Goal: Check status: Check status

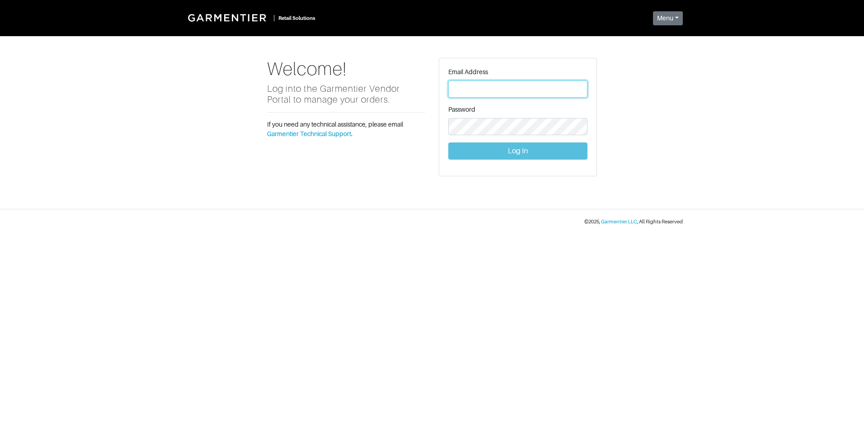
type input "vince@garmentier.co"
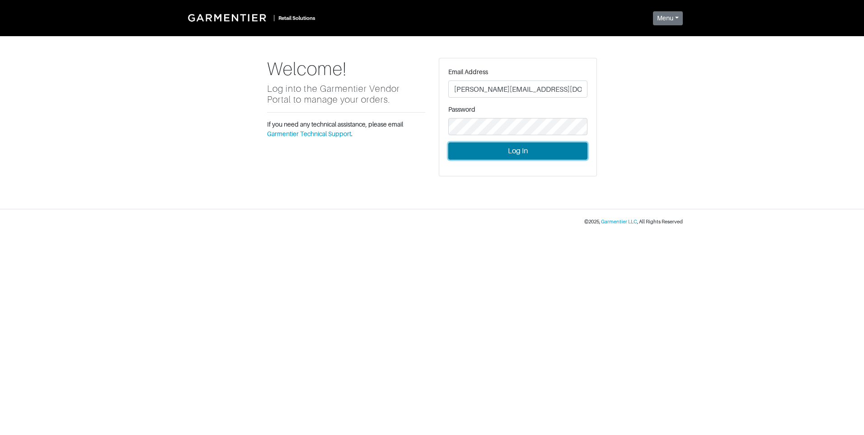
click at [506, 146] on button "Log In" at bounding box center [517, 150] width 139 height 17
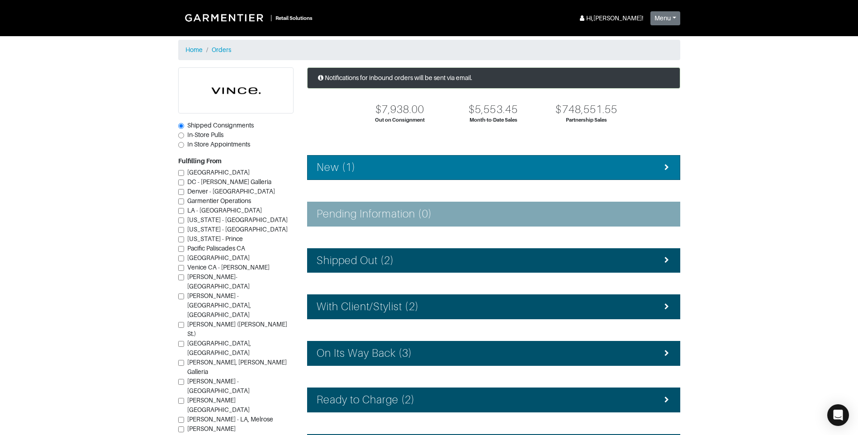
click at [477, 172] on div "New (1)" at bounding box center [493, 167] width 354 height 13
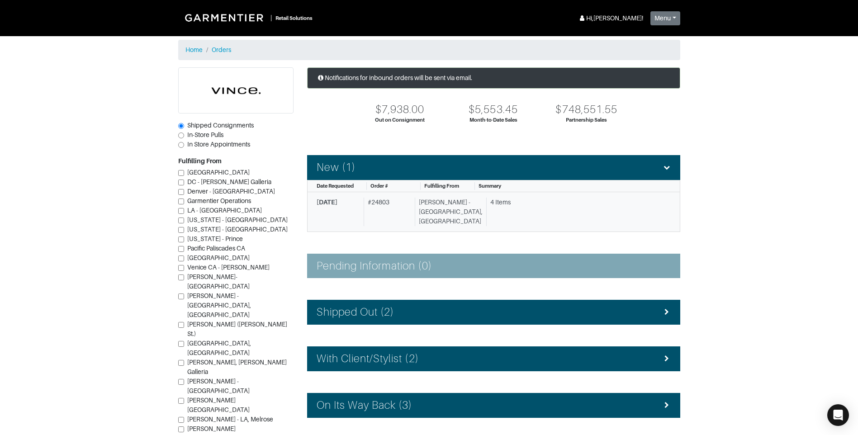
click at [467, 212] on div "[PERSON_NAME] - [GEOGRAPHIC_DATA], [GEOGRAPHIC_DATA]" at bounding box center [449, 212] width 68 height 28
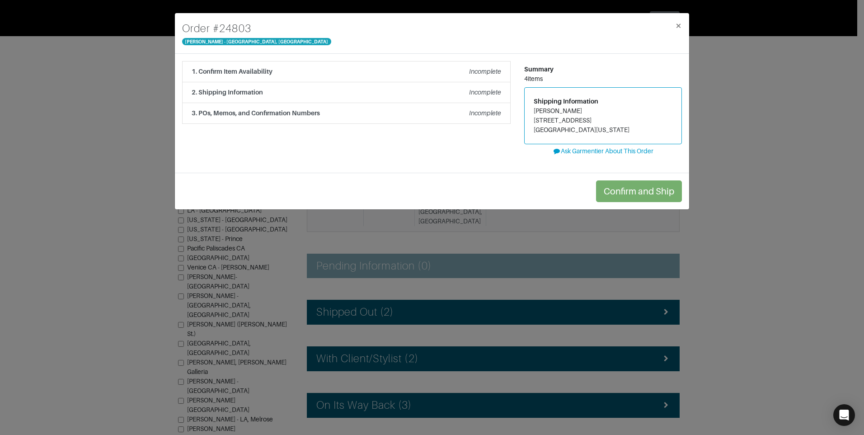
drag, startPoint x: 803, startPoint y: 99, endPoint x: 632, endPoint y: 209, distance: 203.6
click at [803, 100] on div "Order # 24803 [PERSON_NAME][GEOGRAPHIC_DATA] × 1. Confirm Item Availability Inc…" at bounding box center [432, 217] width 864 height 435
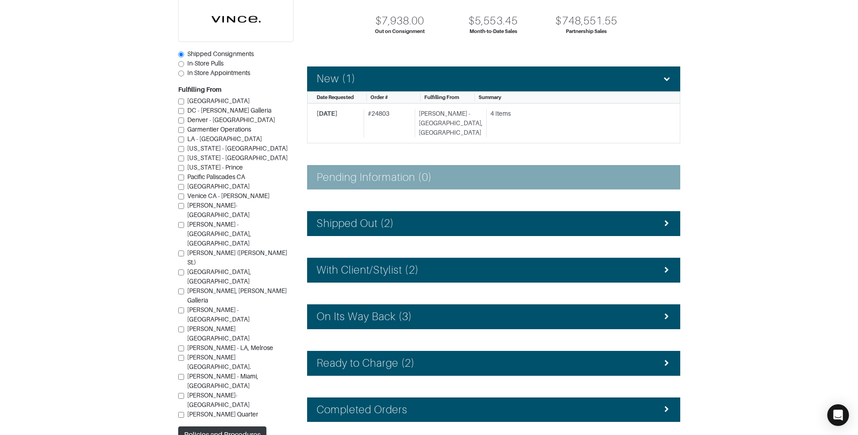
scroll to position [90, 0]
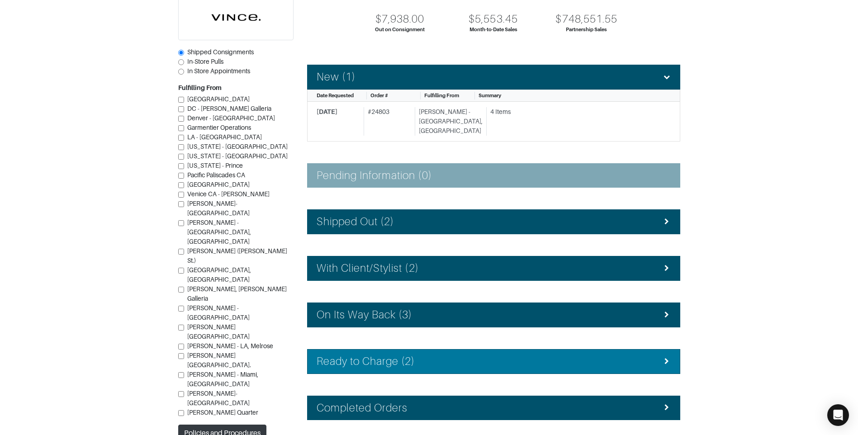
click at [444, 349] on li "Ready to Charge (2)" at bounding box center [493, 361] width 373 height 25
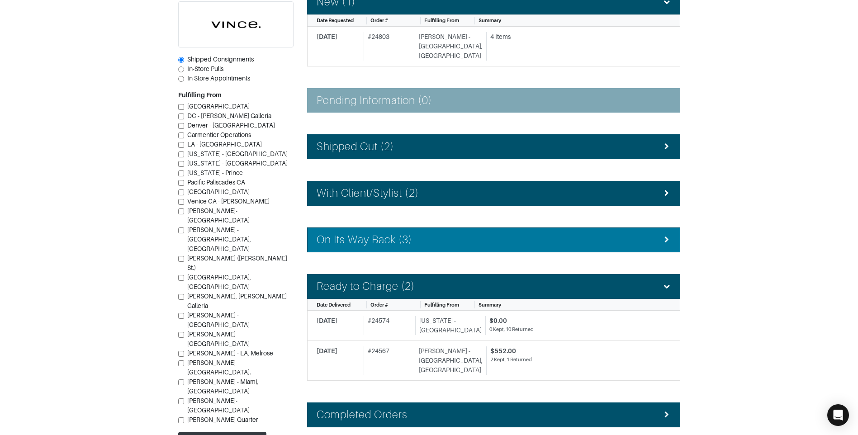
scroll to position [181, 0]
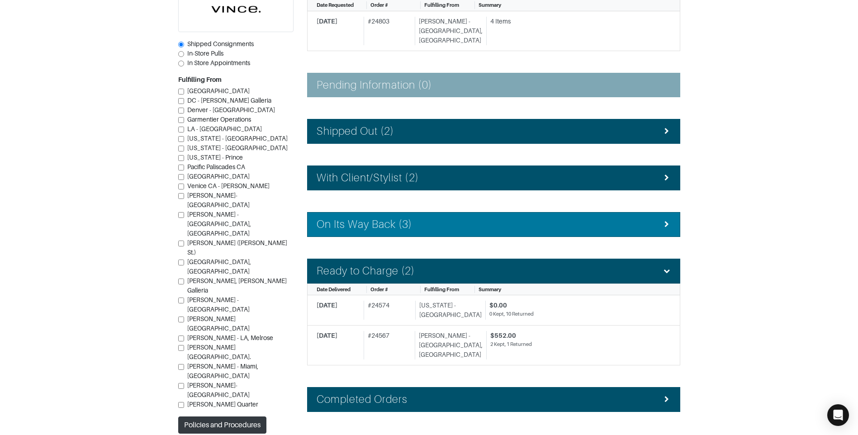
click at [456, 212] on li "On Its Way Back (3)" at bounding box center [493, 224] width 373 height 25
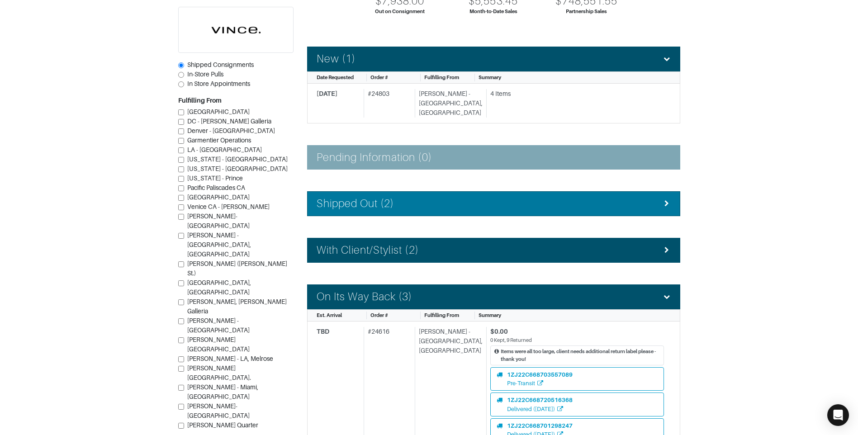
scroll to position [90, 0]
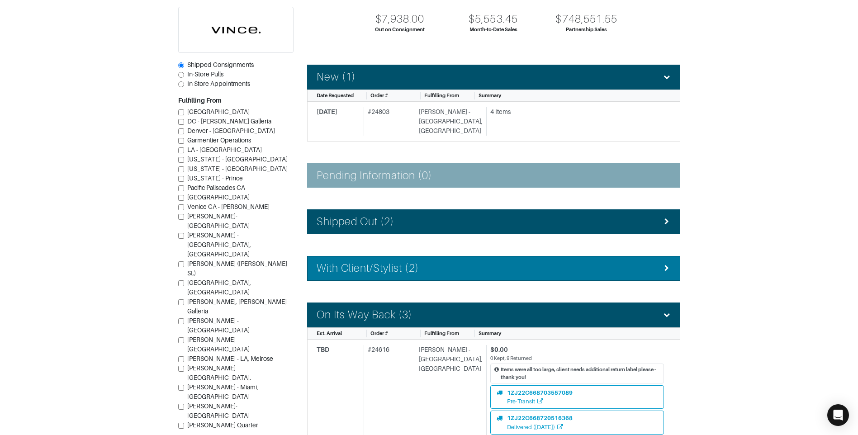
click at [449, 266] on li "With Client/Stylist (2)" at bounding box center [493, 268] width 373 height 25
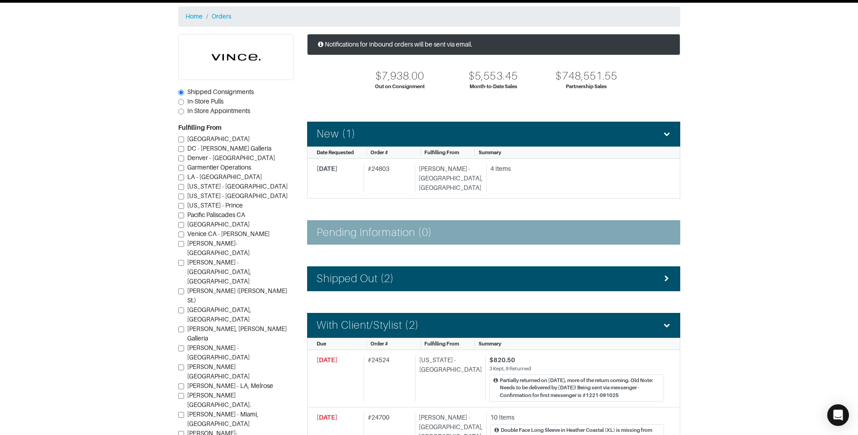
scroll to position [0, 0]
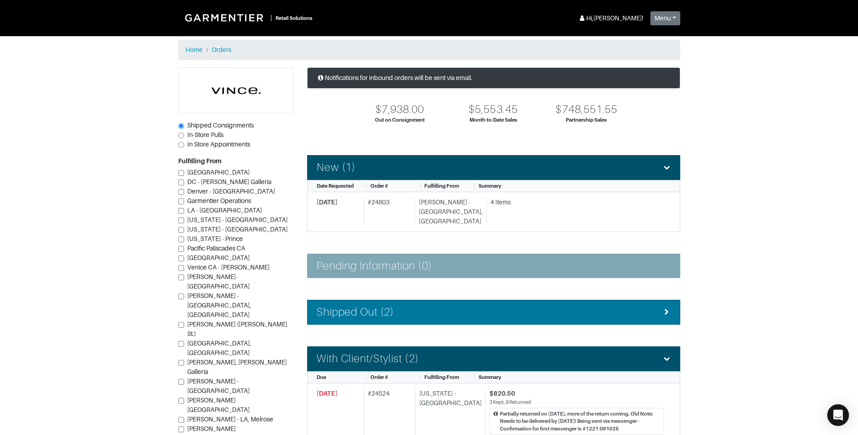
click at [408, 306] on div "Shipped Out (2)" at bounding box center [493, 312] width 354 height 13
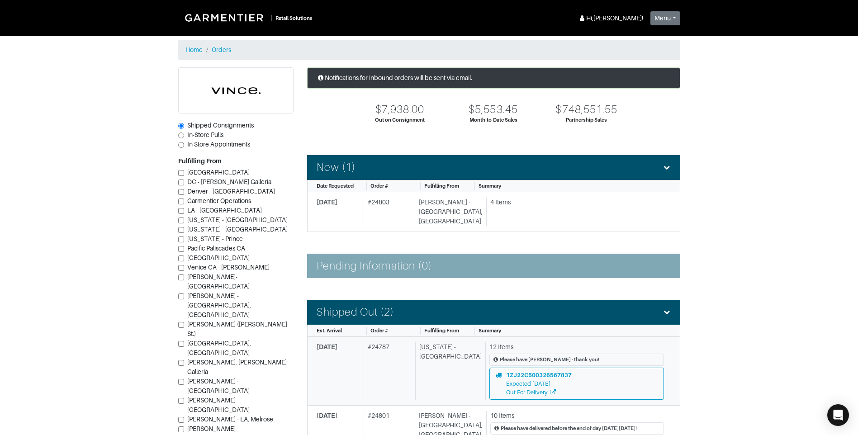
click at [389, 368] on div "# 24787" at bounding box center [387, 370] width 48 height 57
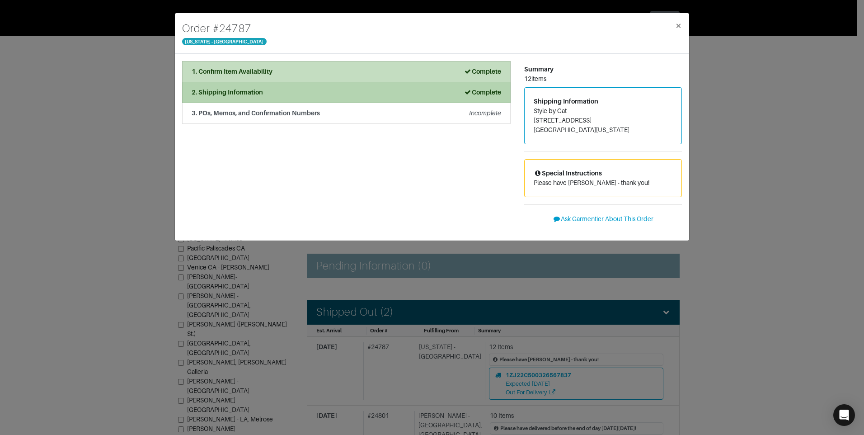
click at [453, 87] on li "2. Shipping Information Complete" at bounding box center [346, 92] width 329 height 21
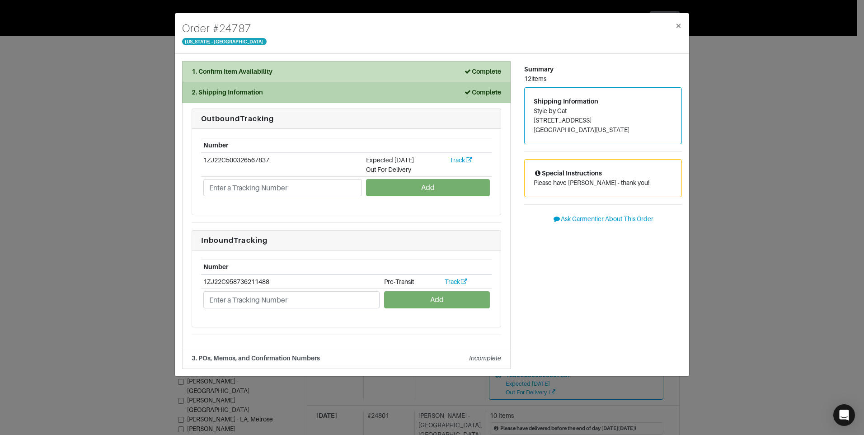
click at [484, 94] on strong "Complete" at bounding box center [483, 92] width 38 height 7
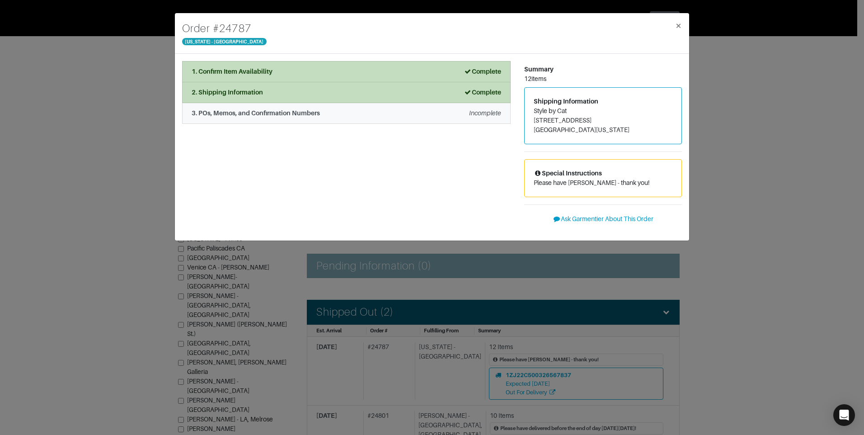
click at [419, 115] on div "3. POs, Memos, and Confirmation Numbers Incomplete" at bounding box center [347, 113] width 310 height 9
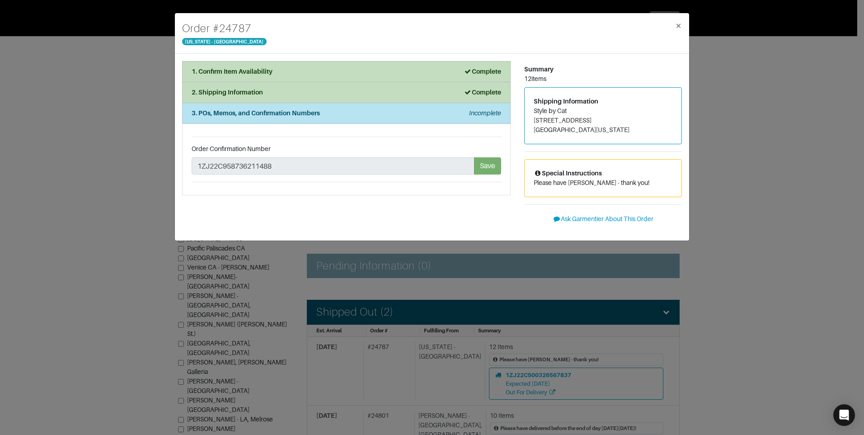
click at [166, 203] on div "Order # 24787 [US_STATE] - [GEOGRAPHIC_DATA] × 1. Confirm Item Availability Com…" at bounding box center [432, 217] width 864 height 435
click at [674, 26] on button "×" at bounding box center [678, 25] width 21 height 25
